Goal: Register for event/course

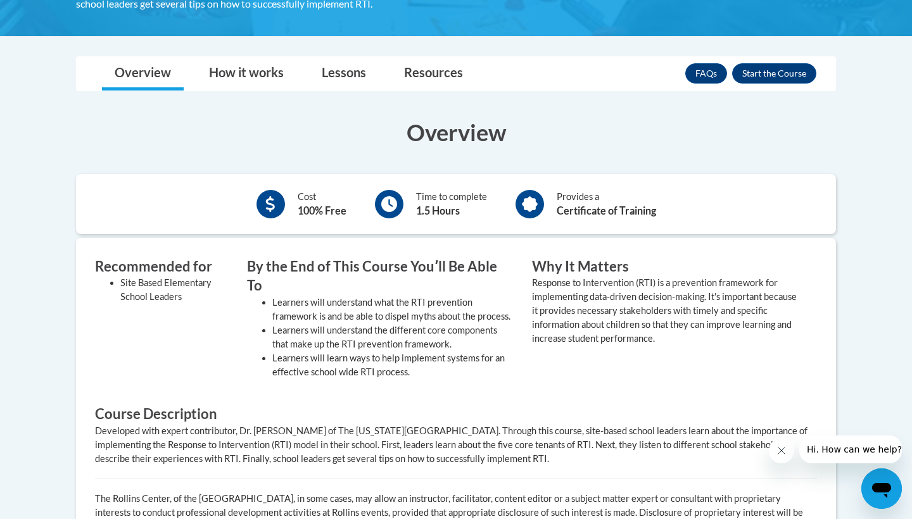
scroll to position [304, 0]
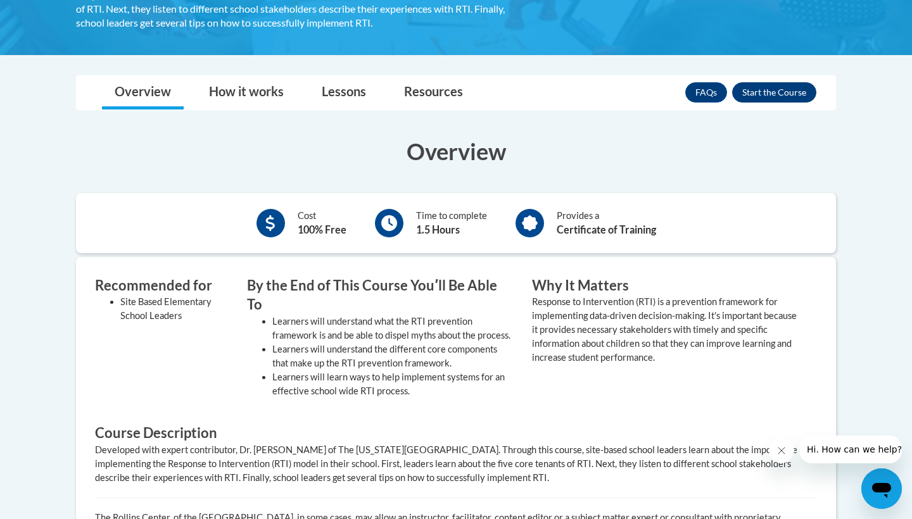
click at [751, 91] on button "Enroll" at bounding box center [774, 92] width 84 height 20
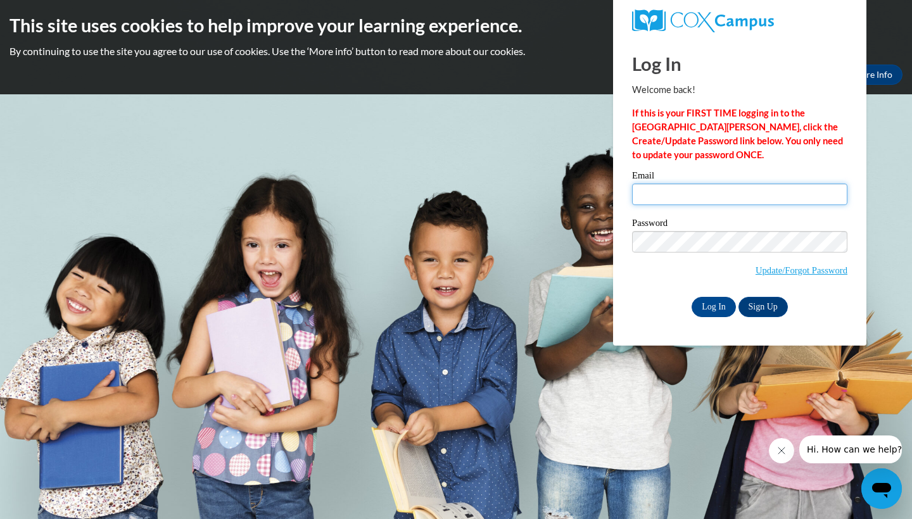
type input "kdwhit4480@ung.edu"
click at [710, 307] on input "Log In" at bounding box center [713, 307] width 44 height 20
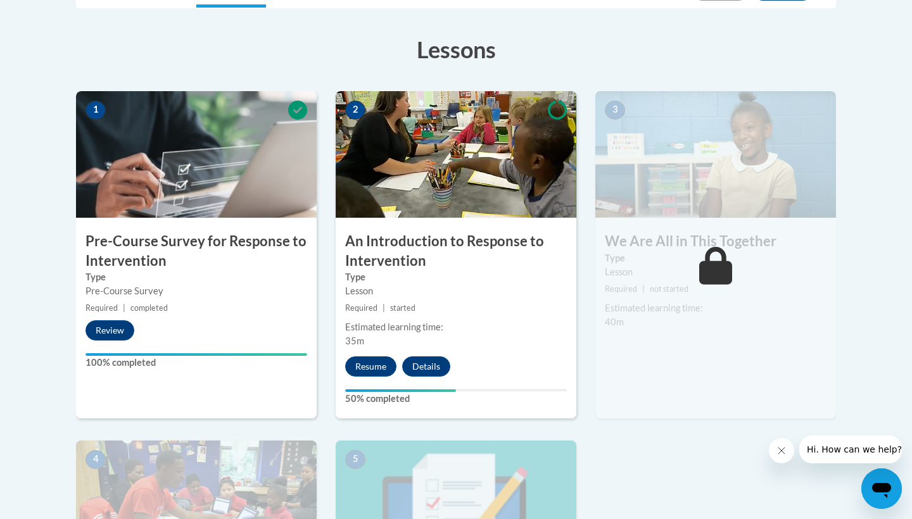
scroll to position [336, 0]
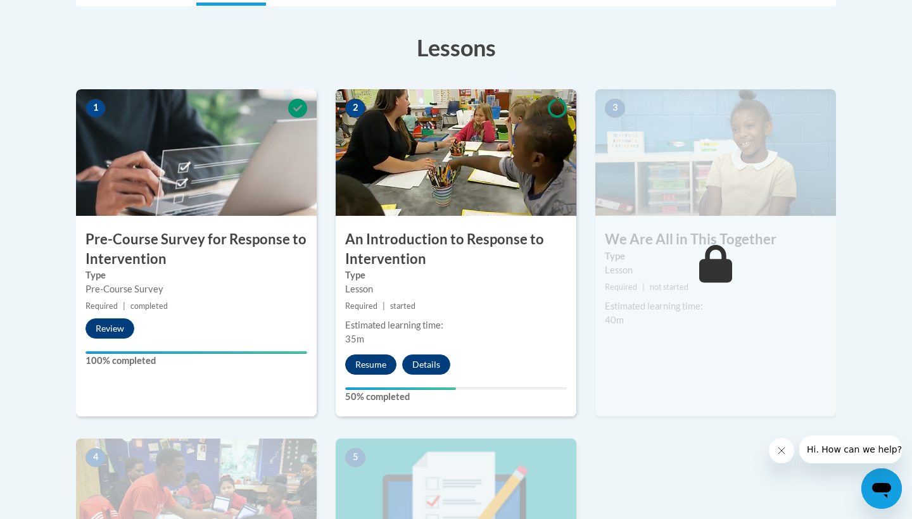
click at [370, 368] on button "Resume" at bounding box center [370, 364] width 51 height 20
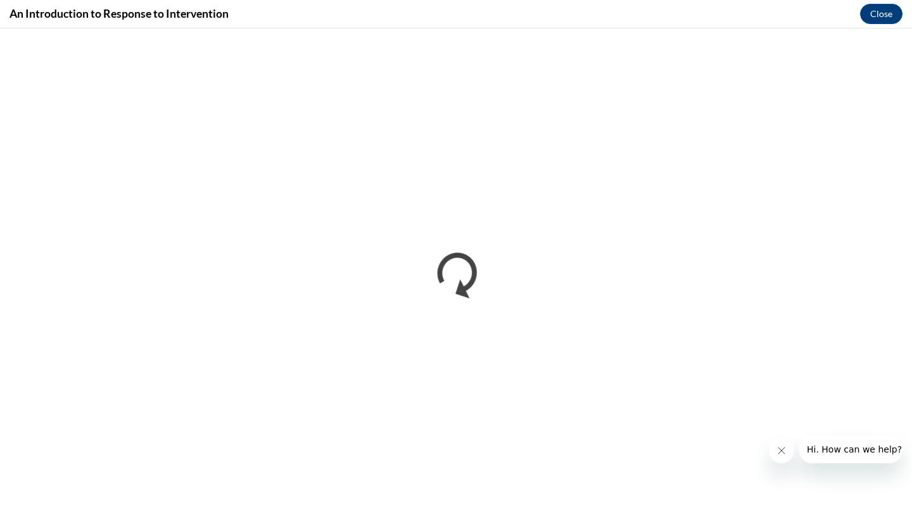
scroll to position [0, 0]
